Goal: Book appointment/travel/reservation

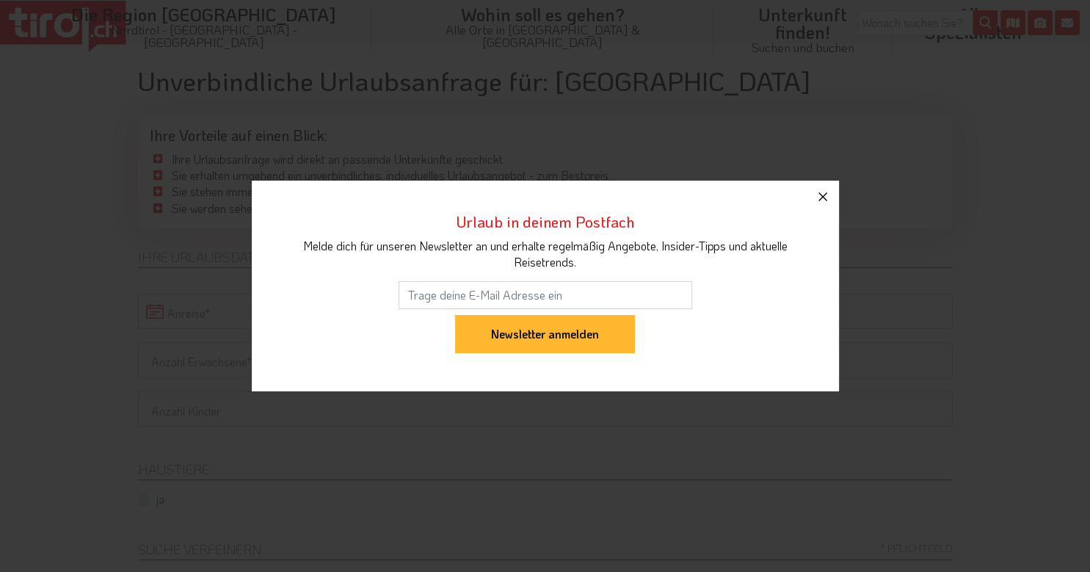
click at [819, 197] on icon "button" at bounding box center [823, 197] width 18 height 18
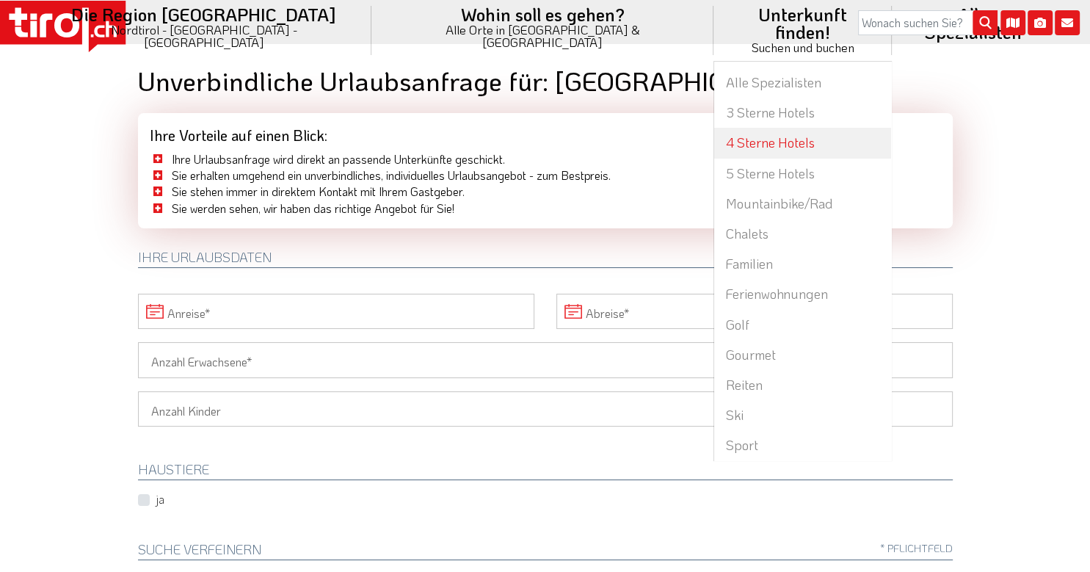
click at [714, 128] on link "4 Sterne Hotels" at bounding box center [802, 143] width 176 height 30
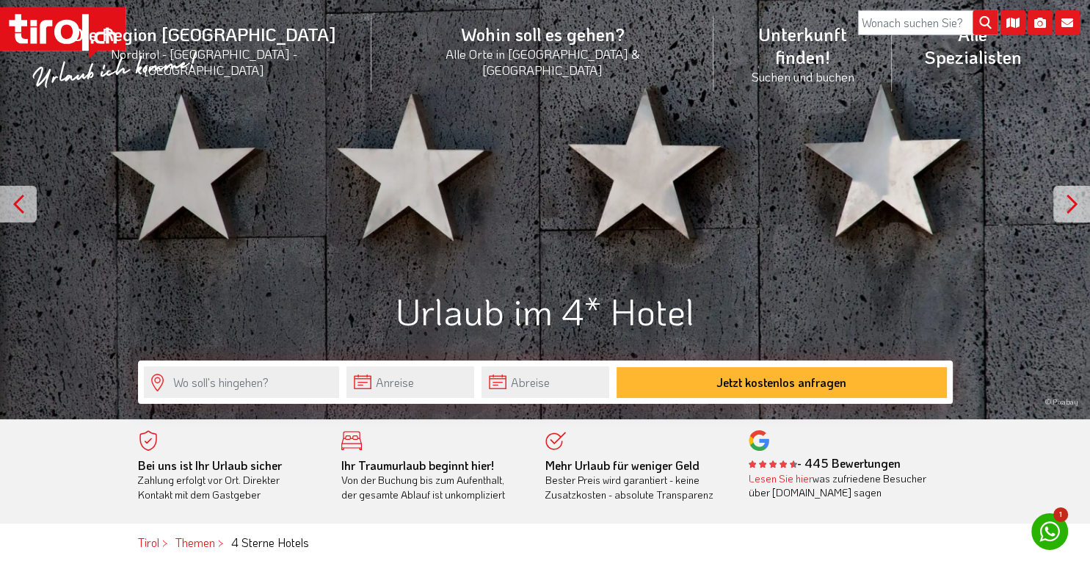
scroll to position [77, 0]
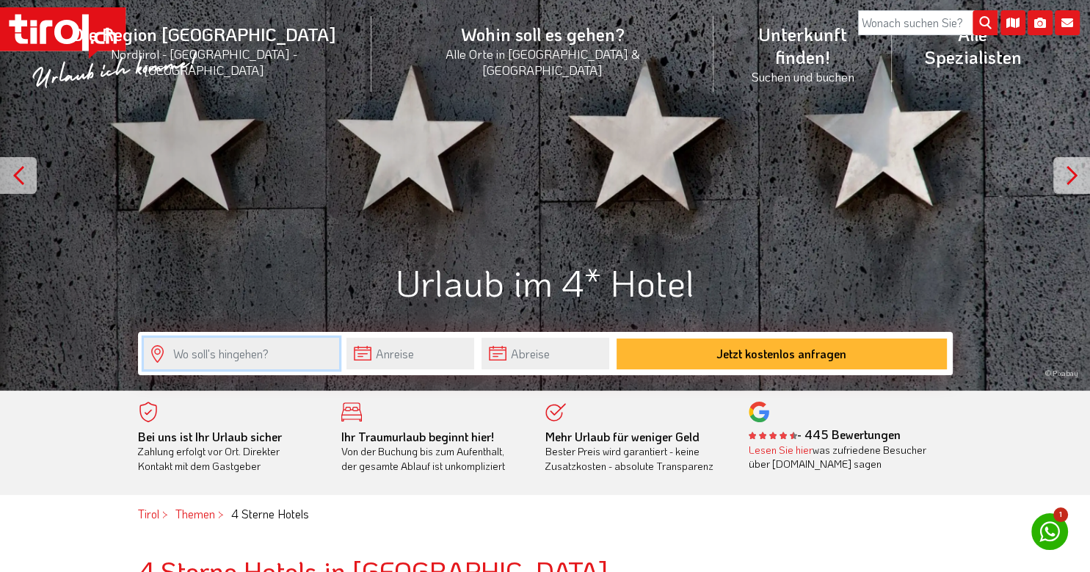
click at [273, 355] on input "text" at bounding box center [241, 354] width 195 height 32
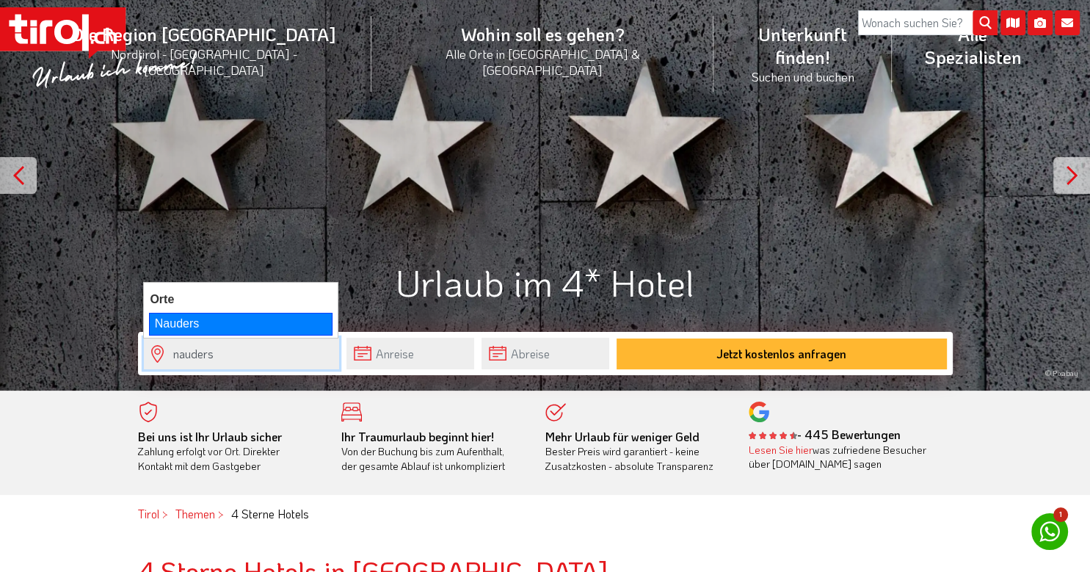
click at [213, 316] on div "Nauders" at bounding box center [241, 324] width 184 height 22
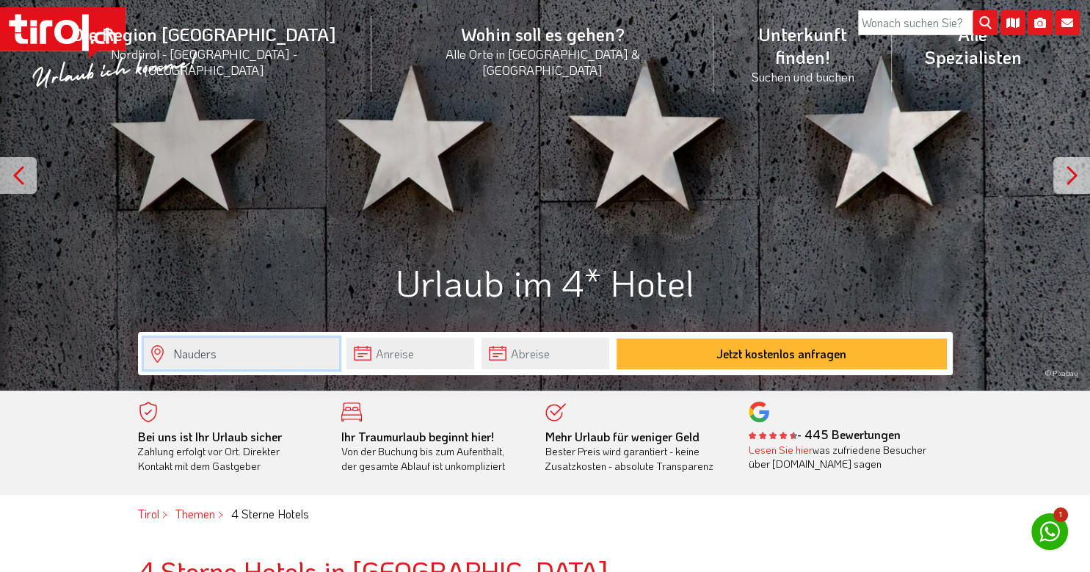
type input "Nauders"
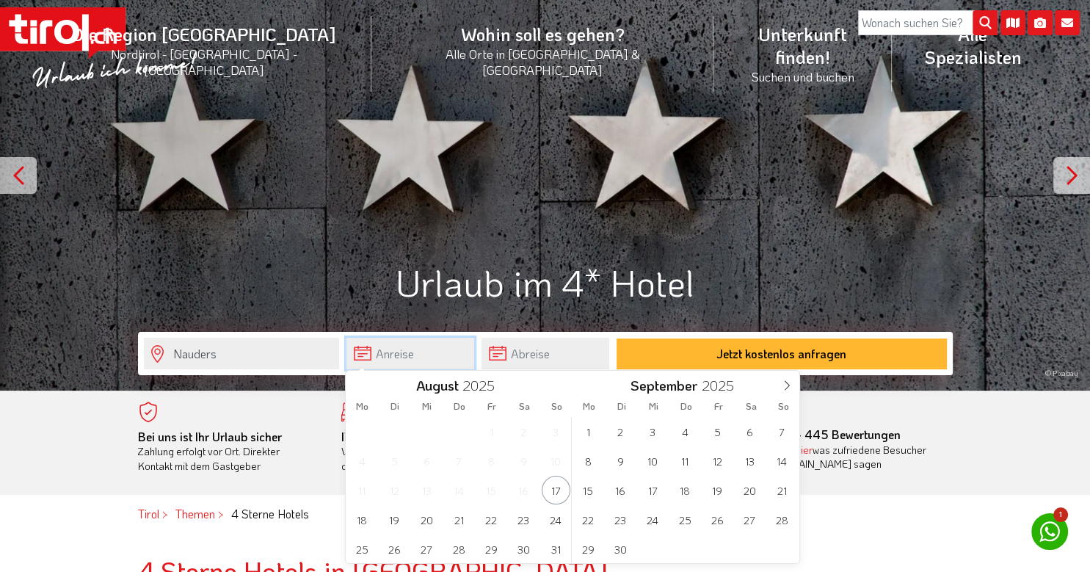
click at [369, 356] on input "text" at bounding box center [411, 354] width 128 height 32
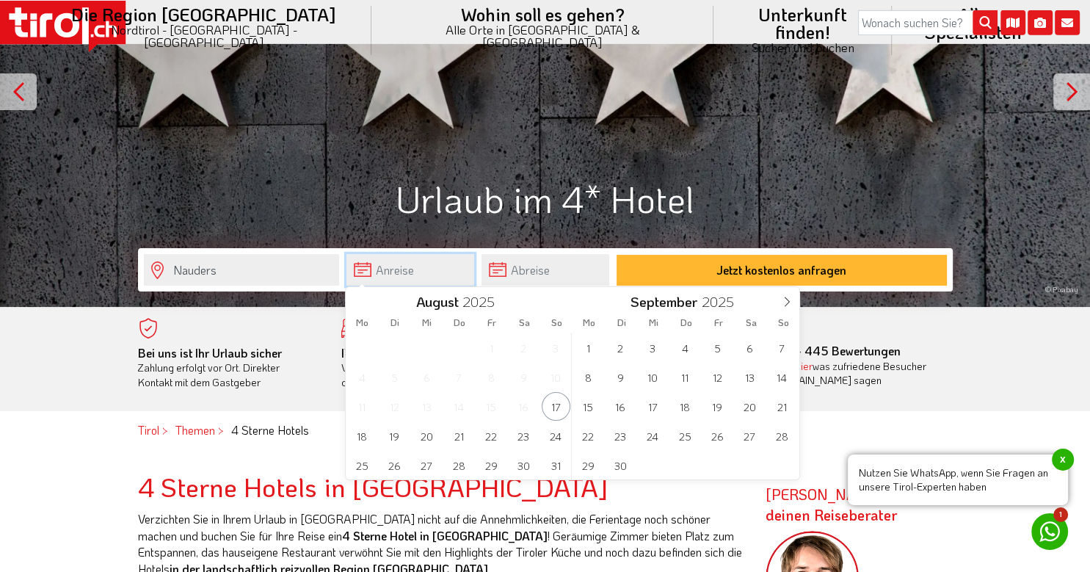
scroll to position [232, 0]
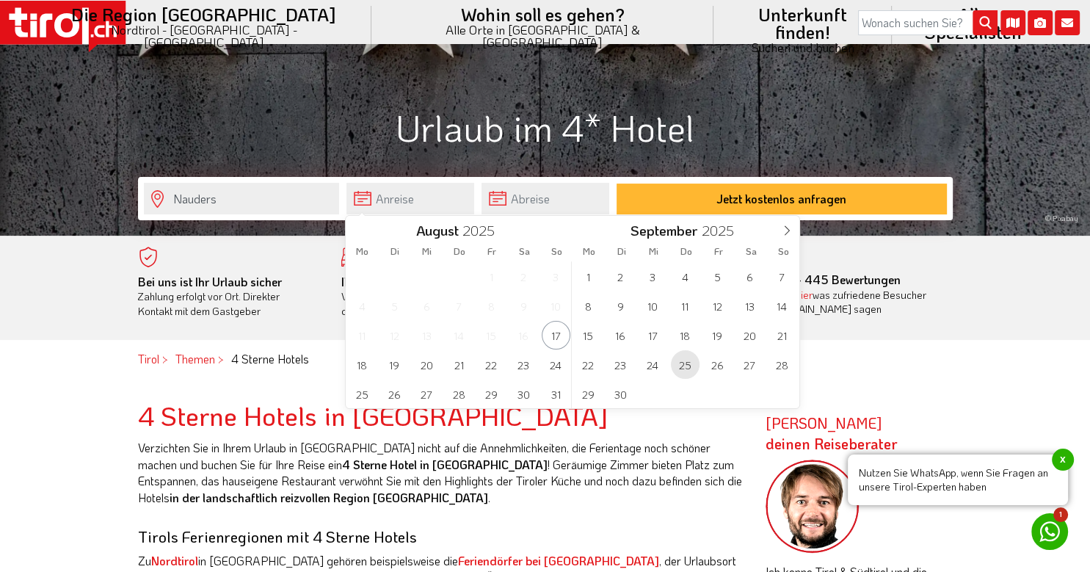
click at [683, 370] on span "25" at bounding box center [685, 364] width 29 height 29
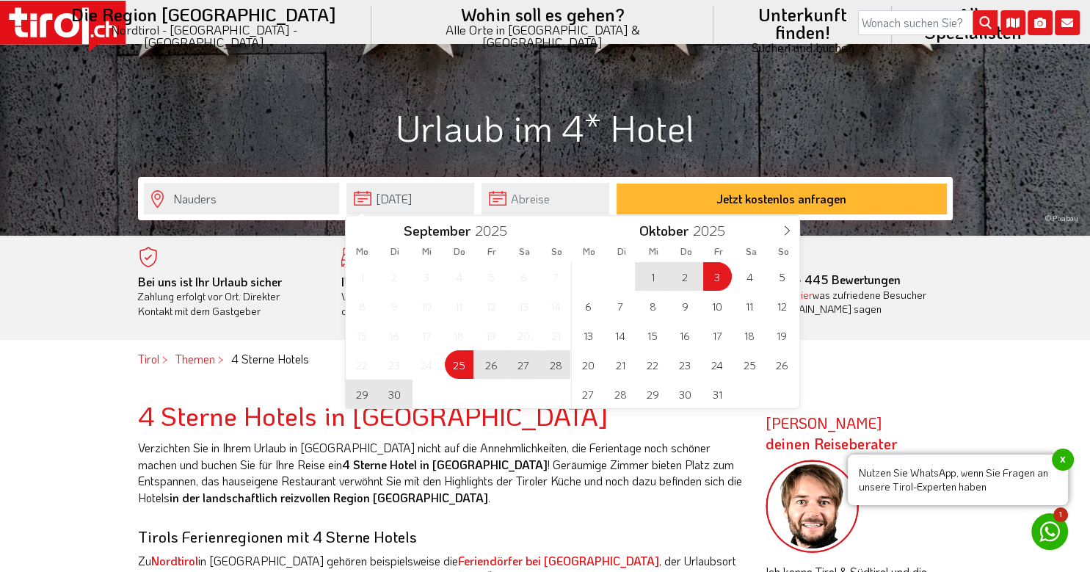
click at [717, 276] on span "3" at bounding box center [717, 276] width 29 height 29
type input "[DATE]"
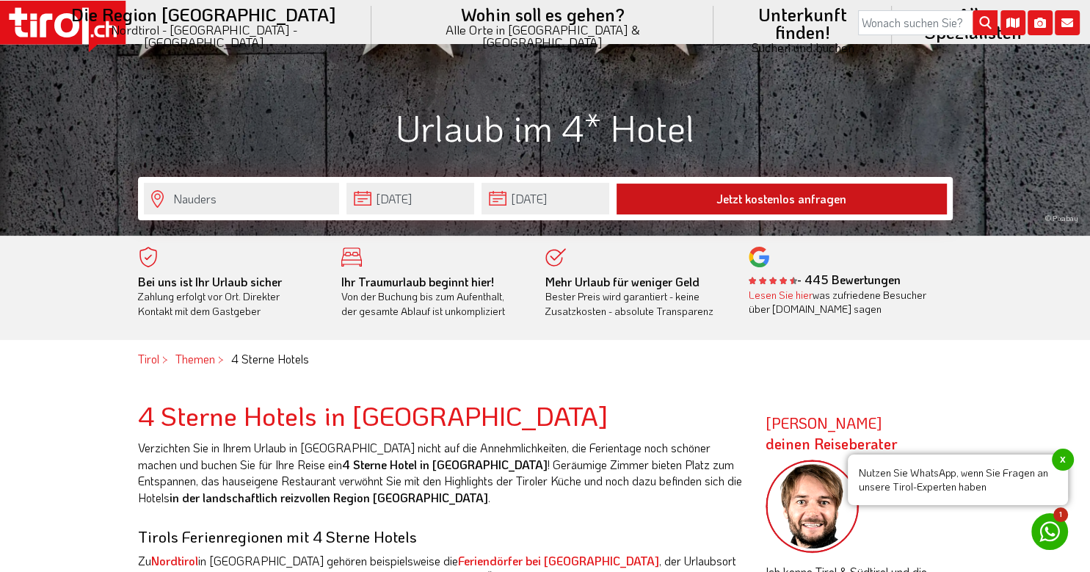
click at [758, 192] on button "Jetzt kostenlos anfragen" at bounding box center [782, 199] width 330 height 31
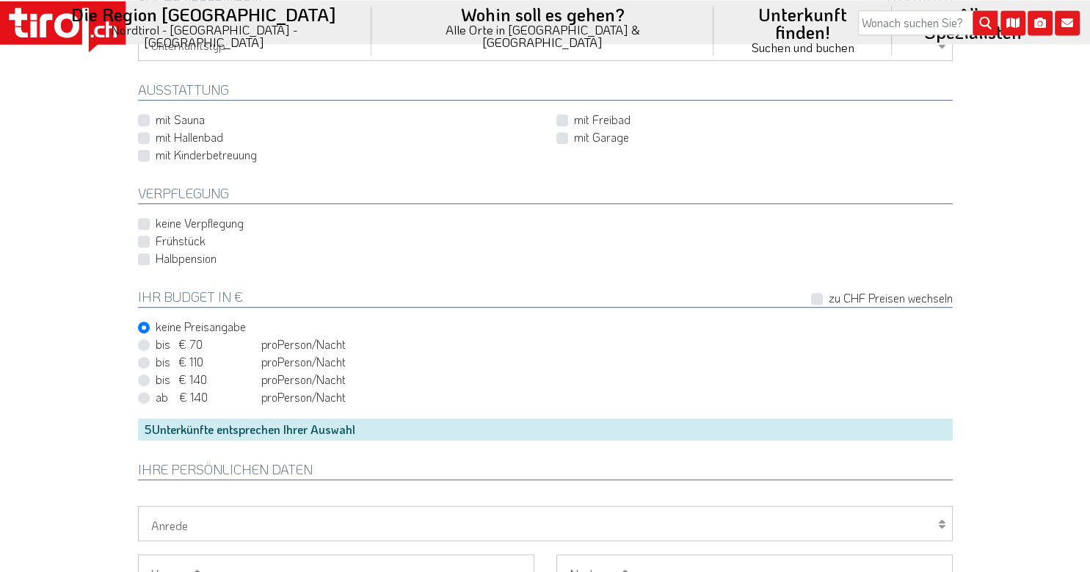
scroll to position [697, 0]
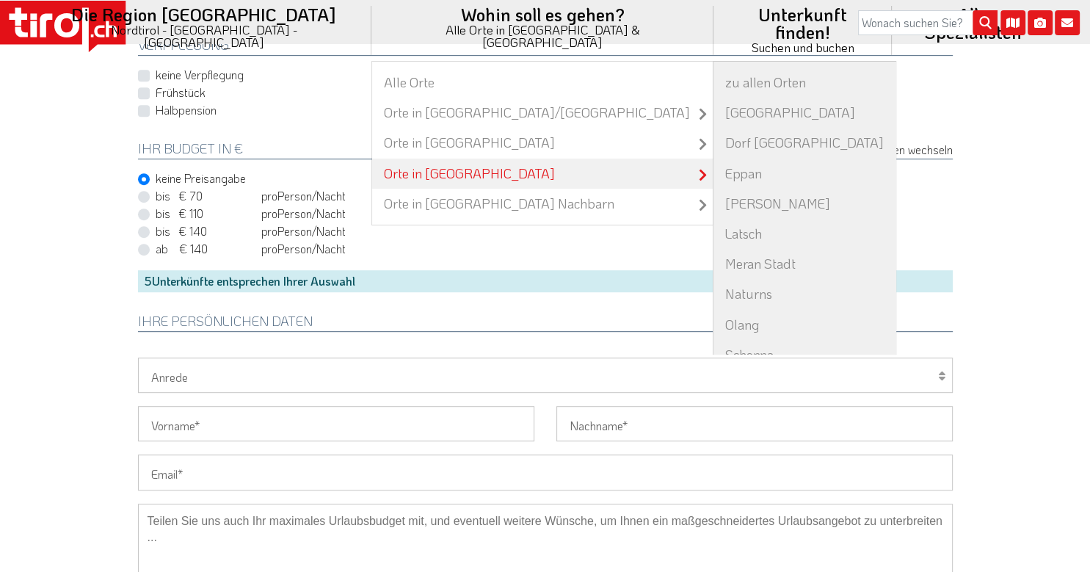
click at [416, 159] on link "Orte in [GEOGRAPHIC_DATA]" at bounding box center [542, 174] width 341 height 30
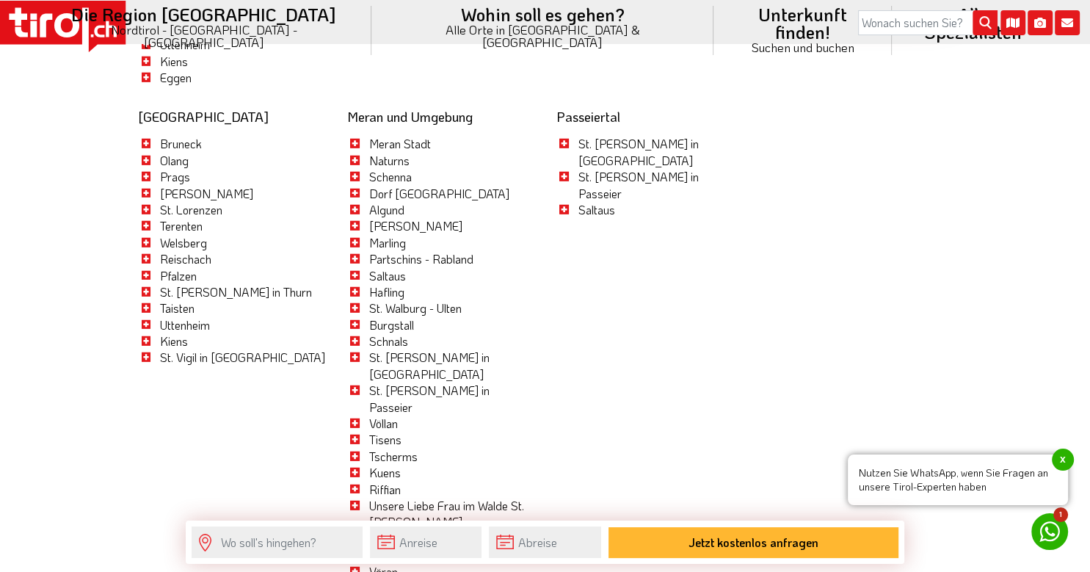
scroll to position [3784, 0]
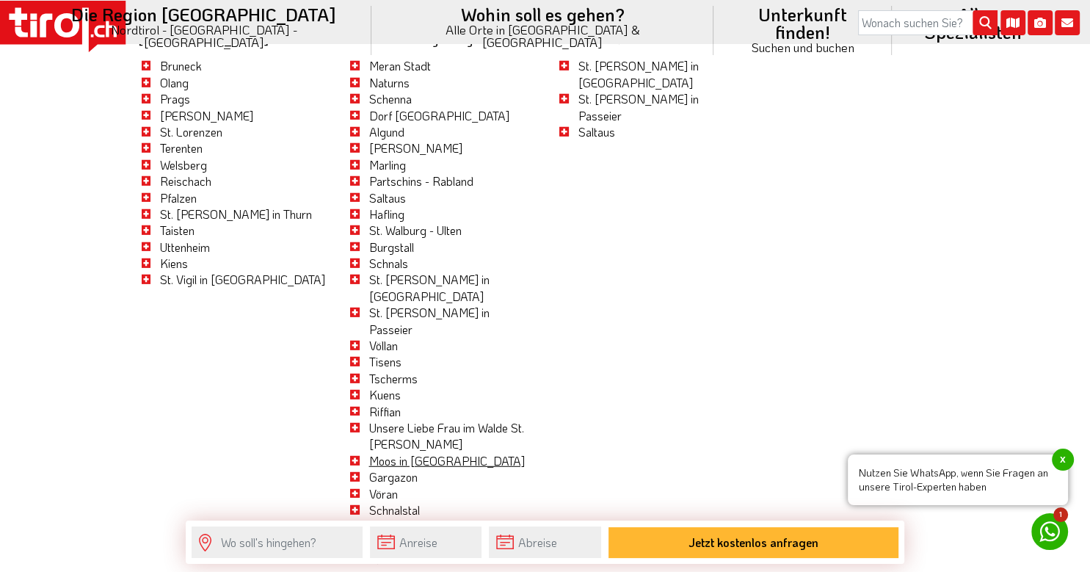
click at [413, 453] on link "Moos in Passeier" at bounding box center [447, 460] width 156 height 15
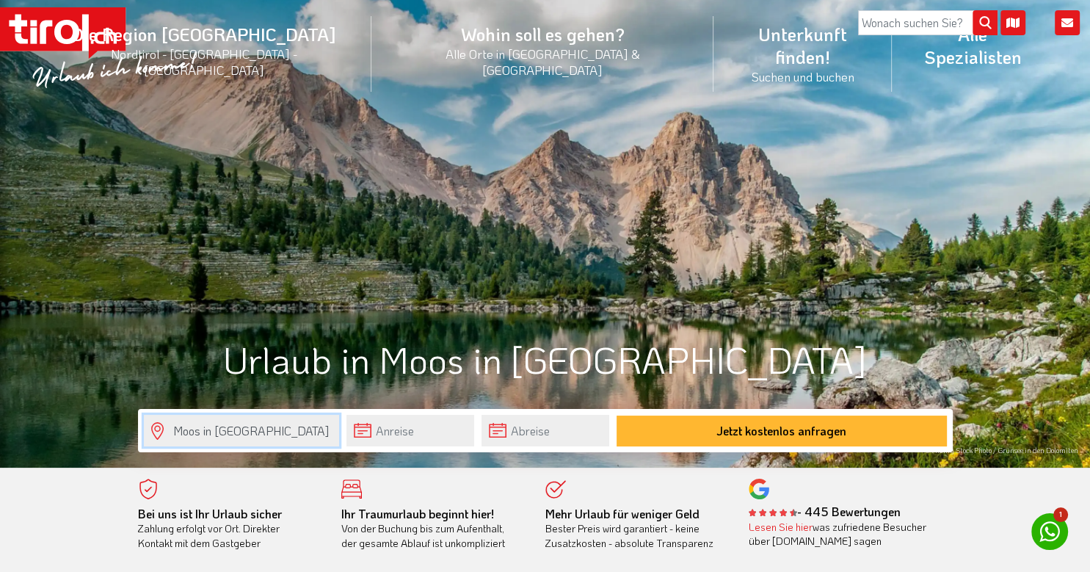
click at [205, 430] on input "Moos in Passeier" at bounding box center [241, 431] width 195 height 32
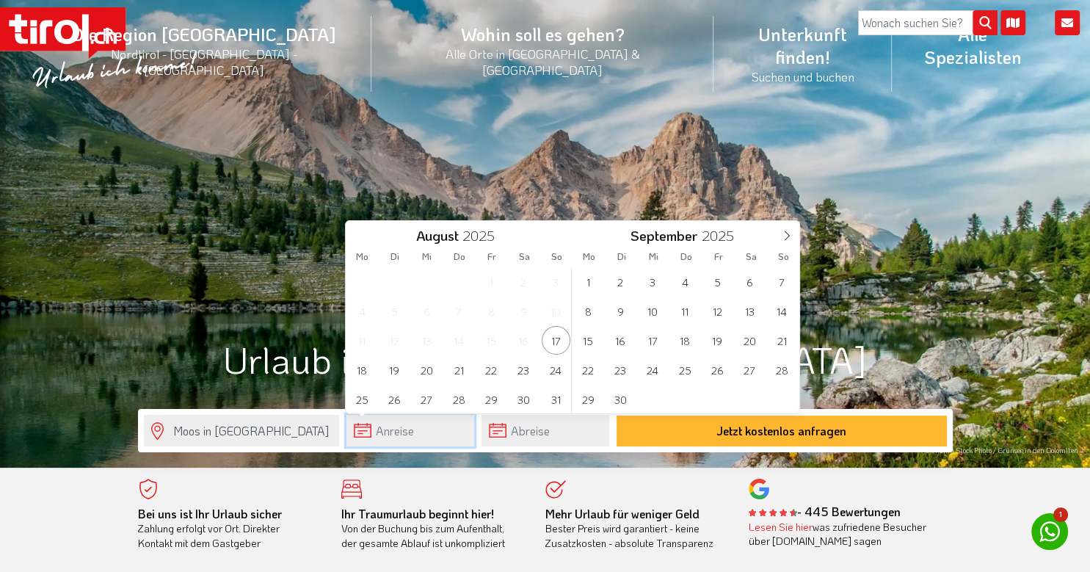
click at [366, 433] on input "text" at bounding box center [411, 431] width 128 height 32
click at [684, 371] on span "25" at bounding box center [685, 369] width 29 height 29
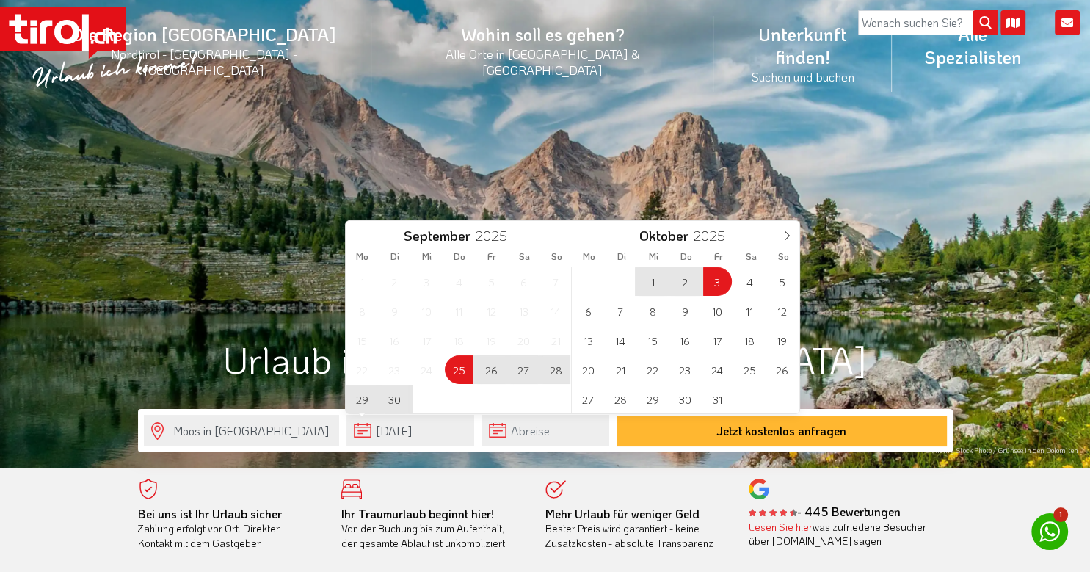
click at [721, 289] on span "3" at bounding box center [717, 281] width 29 height 29
type input "[DATE]"
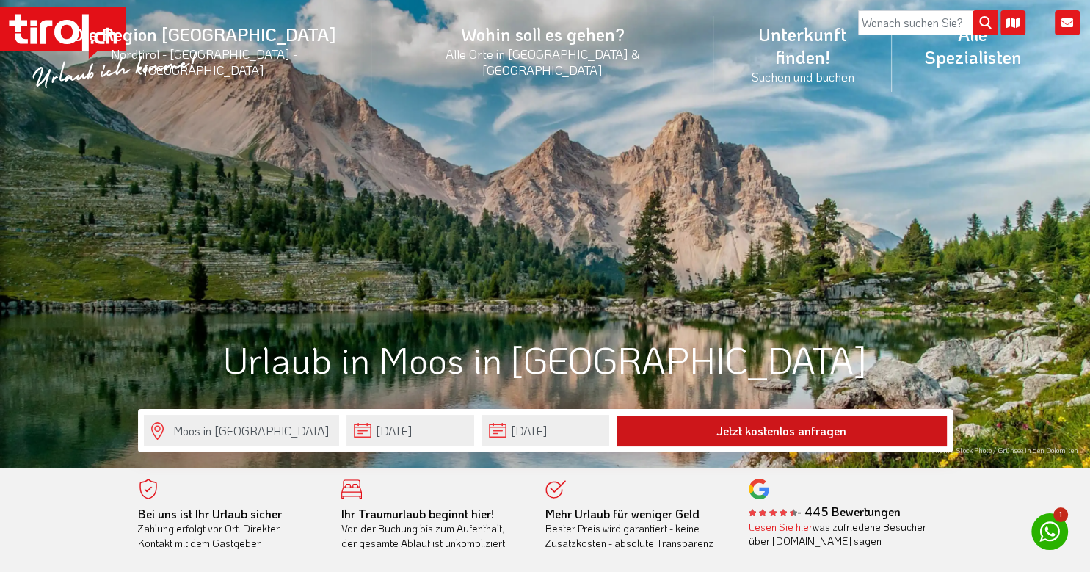
click at [744, 431] on button "Jetzt kostenlos anfragen" at bounding box center [782, 431] width 330 height 31
